Goal: Information Seeking & Learning: Learn about a topic

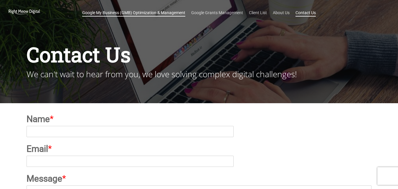
click at [150, 13] on link "Google My Business (GMB) Optimization & Management" at bounding box center [133, 13] width 103 height 6
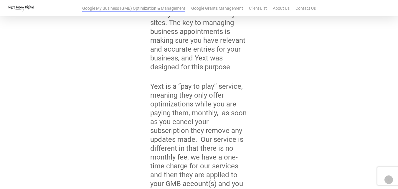
scroll to position [412, 0]
